Goal: Task Accomplishment & Management: Manage account settings

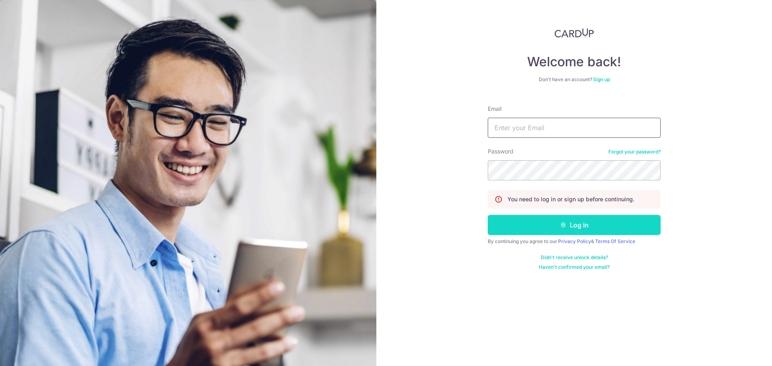
type input "[PERSON_NAME][EMAIL_ADDRESS][PERSON_NAME][DOMAIN_NAME]"
click at [533, 225] on button "Log in" at bounding box center [574, 225] width 173 height 20
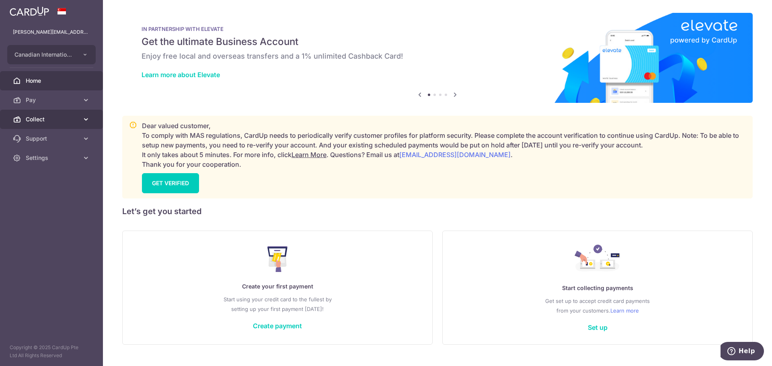
click at [47, 125] on link "Collect" at bounding box center [51, 119] width 103 height 19
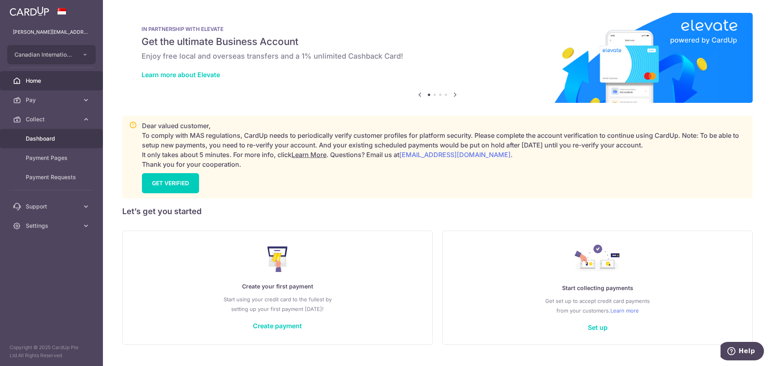
click at [51, 137] on span "Dashboard" at bounding box center [52, 139] width 53 height 8
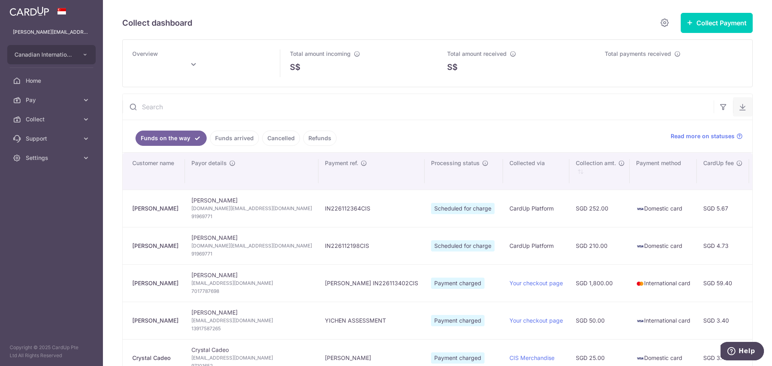
click at [737, 112] on button "button" at bounding box center [742, 106] width 19 height 19
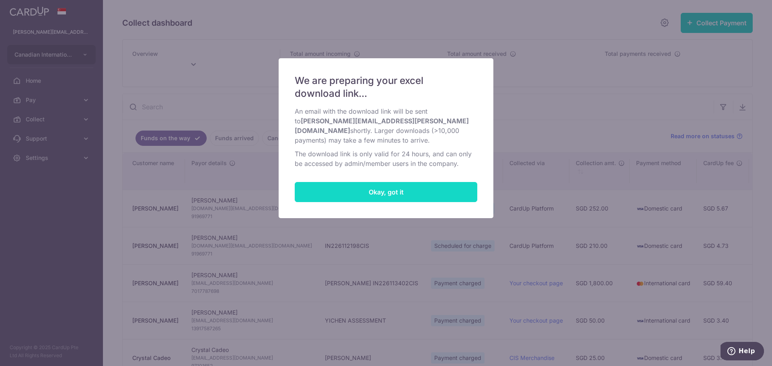
click at [423, 186] on button "Okay, got it" at bounding box center [386, 192] width 183 height 20
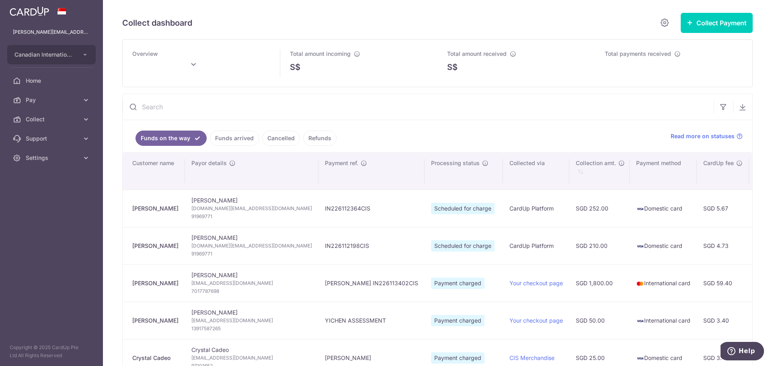
type input "[DATE]"
